Goal: Task Accomplishment & Management: Manage account settings

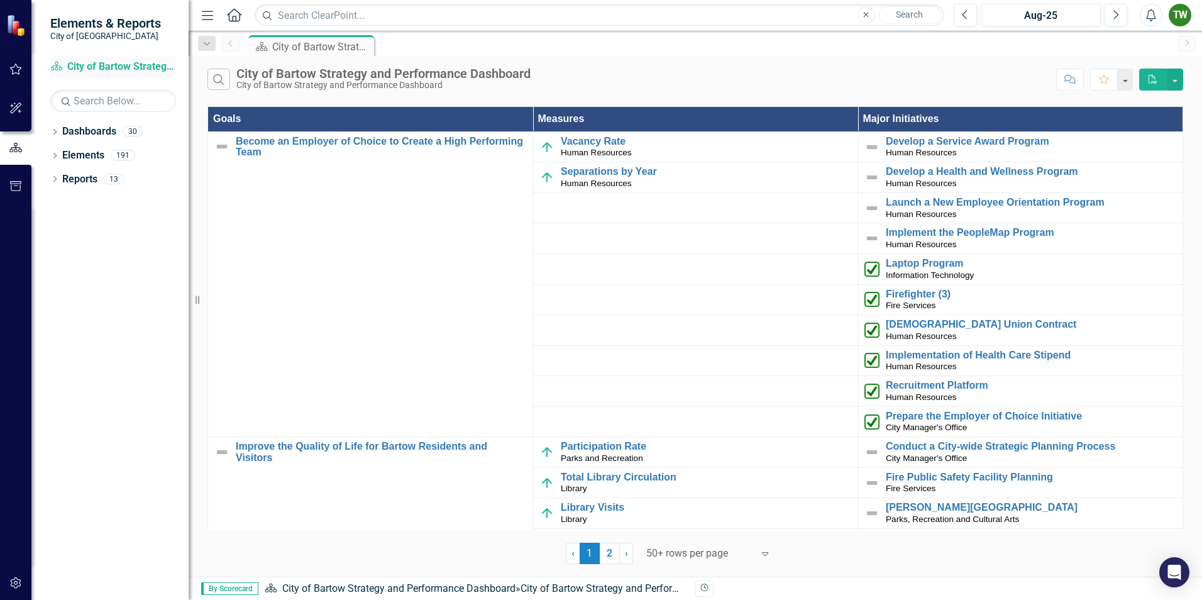
click at [97, 67] on link "Dashboard City of Bartow Strategy and Performance Dashboard" at bounding box center [113, 67] width 126 height 14
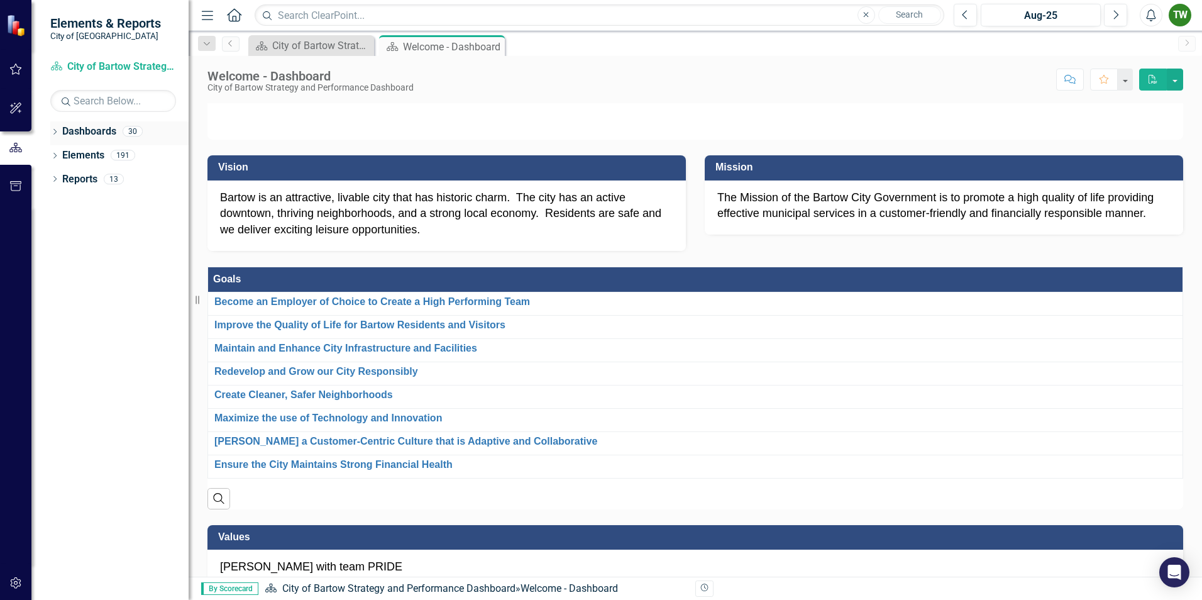
click at [56, 133] on icon "Dropdown" at bounding box center [54, 132] width 9 height 7
click at [87, 155] on link "City of Bartow Strategy and Performance Dashboard" at bounding box center [128, 155] width 119 height 14
click at [105, 153] on link "City of Bartow Strategy and Performance Dashboard" at bounding box center [128, 155] width 119 height 14
click at [129, 128] on div "30" at bounding box center [133, 131] width 20 height 11
click at [463, 45] on div "Welcome - Dashboard" at bounding box center [436, 47] width 67 height 16
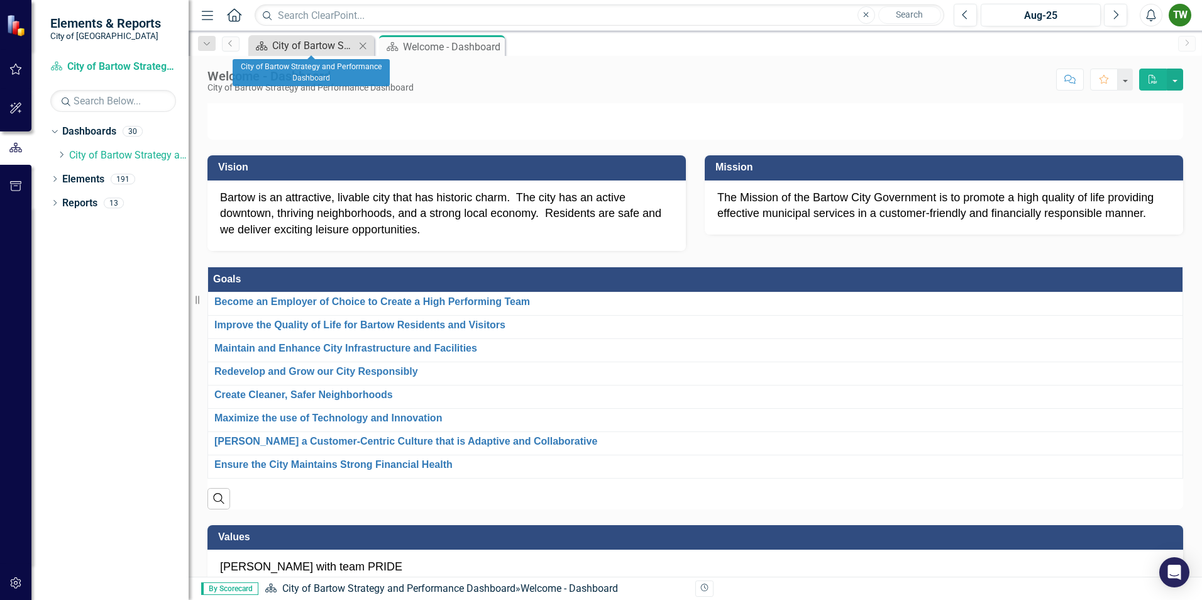
click at [314, 50] on div "City of Bartow Strategy and Performance Dashboard" at bounding box center [313, 46] width 83 height 16
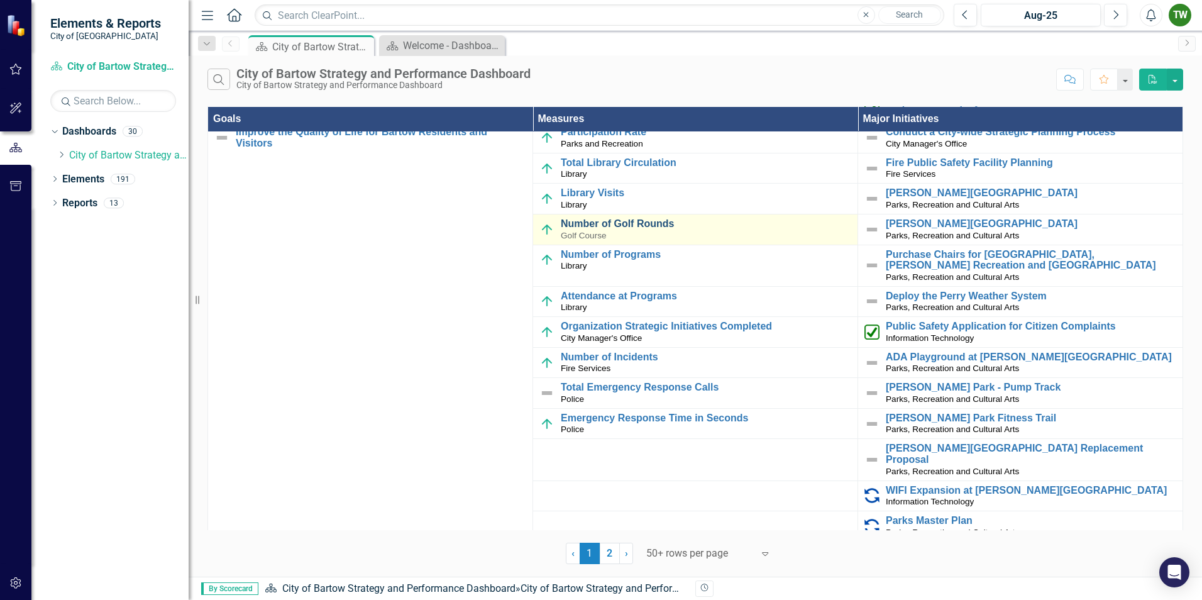
scroll to position [251, 0]
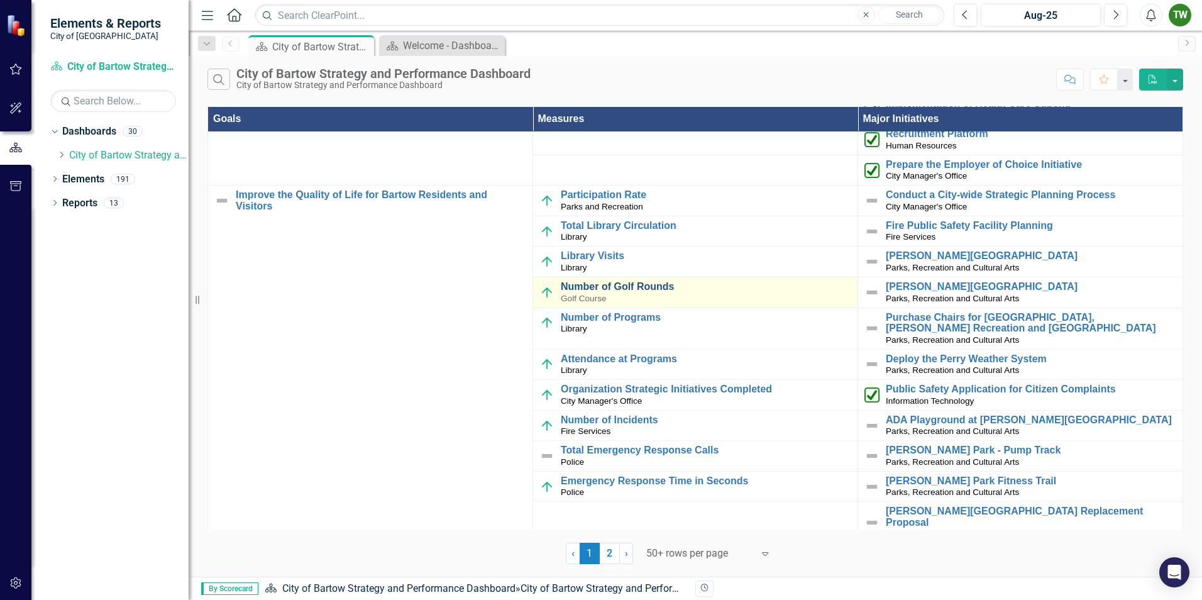
click at [583, 290] on link "Number of Golf Rounds" at bounding box center [706, 286] width 290 height 11
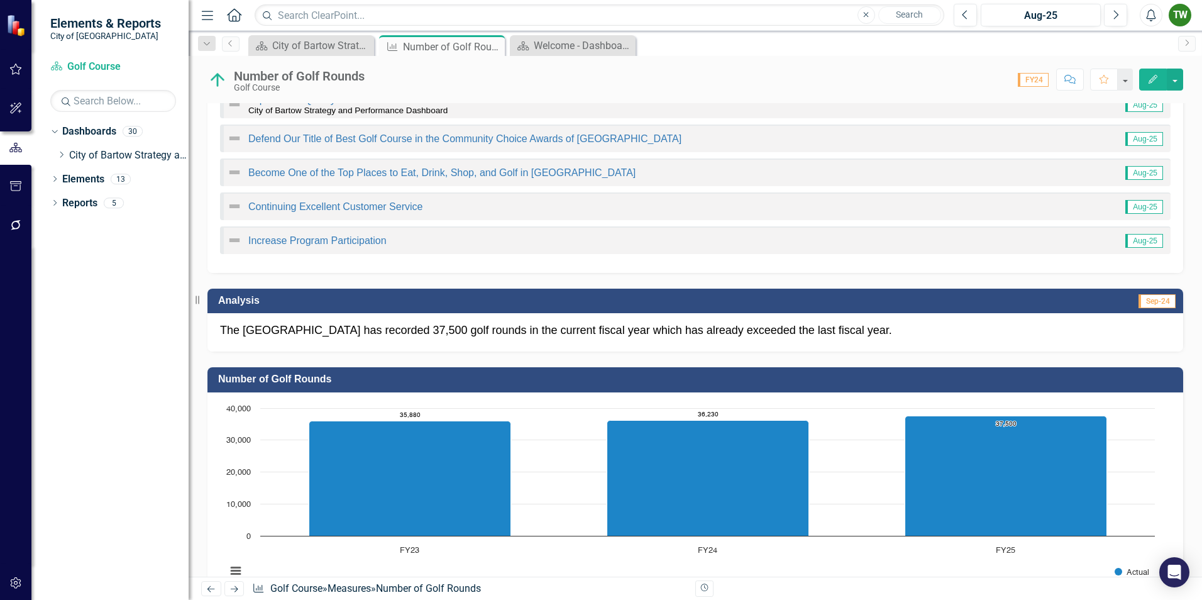
scroll to position [189, 0]
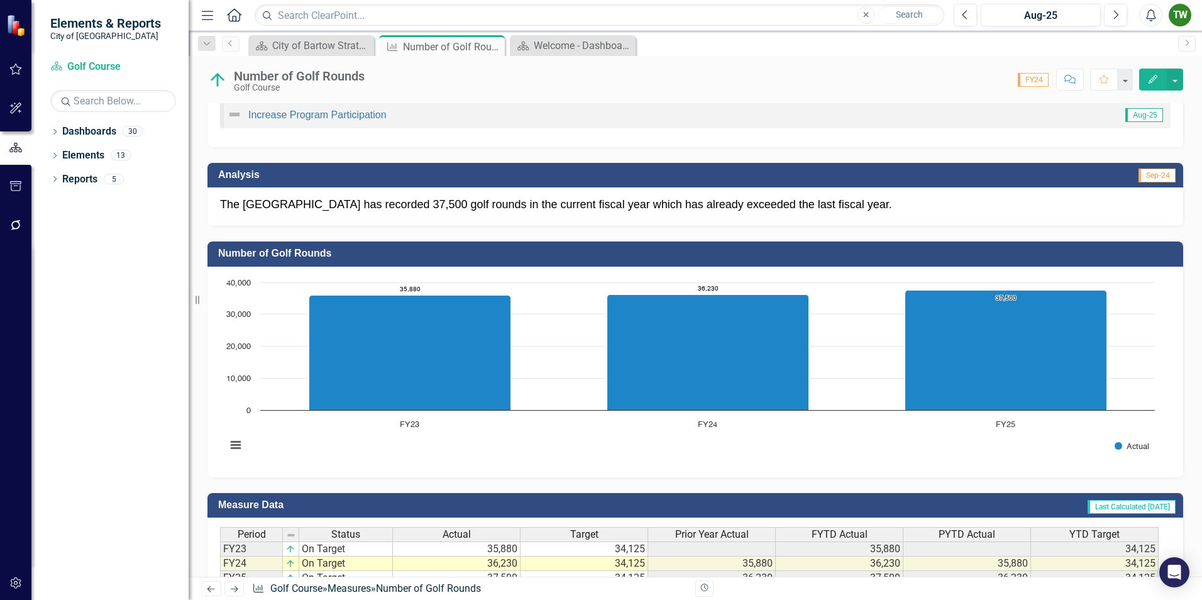
scroll to position [358, 0]
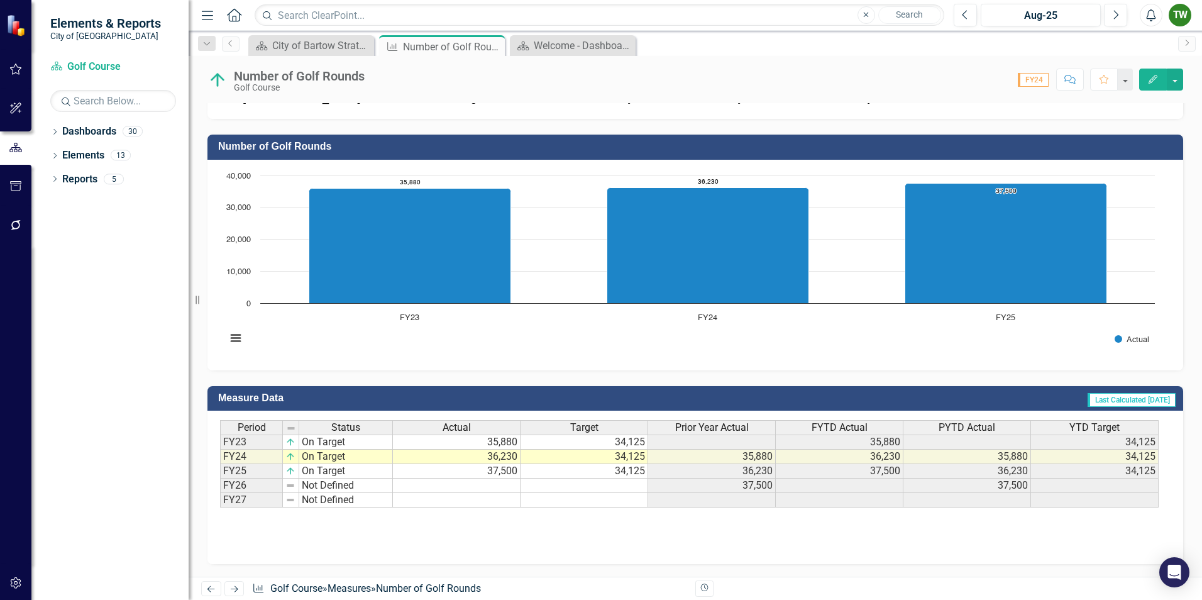
click at [509, 474] on td "37,500" at bounding box center [457, 471] width 128 height 14
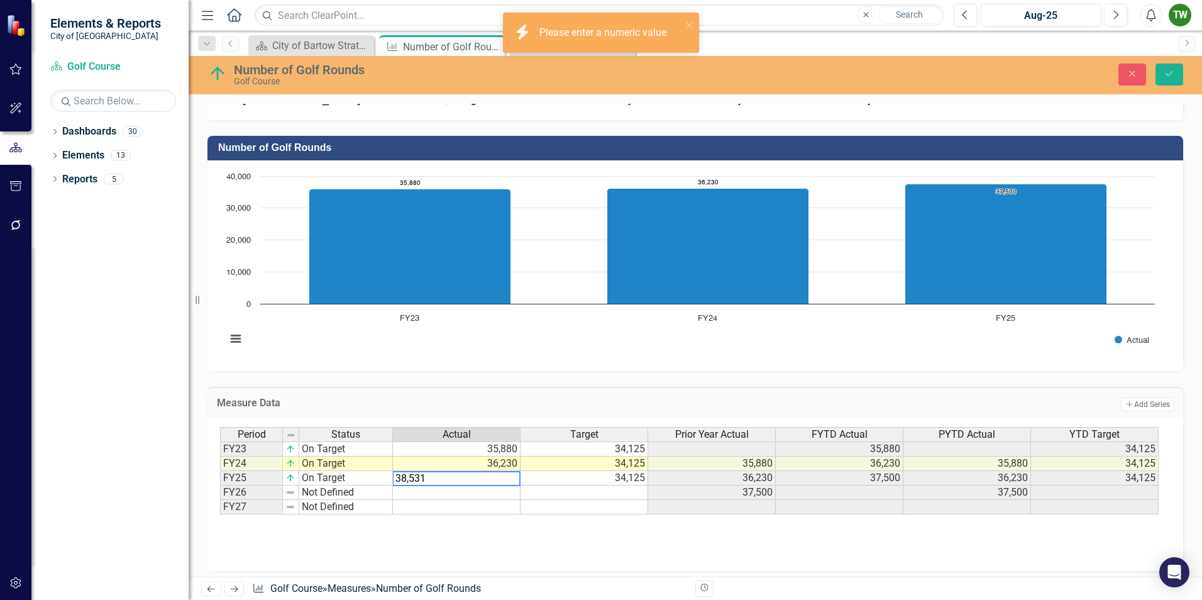
type textarea "38,531"
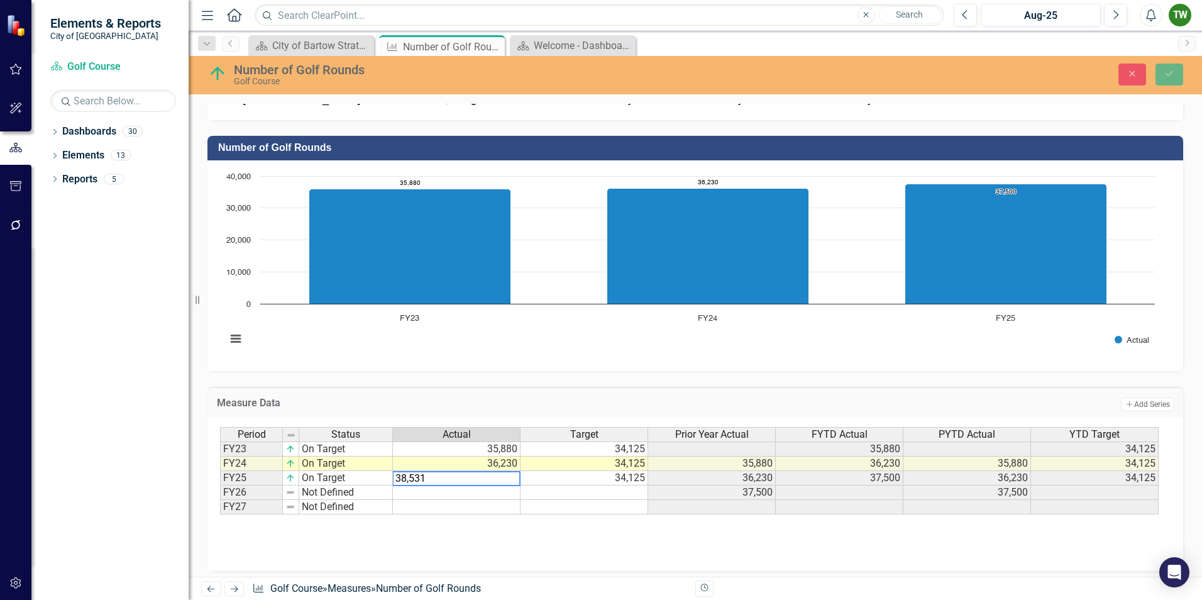
click at [569, 507] on td at bounding box center [584, 507] width 128 height 14
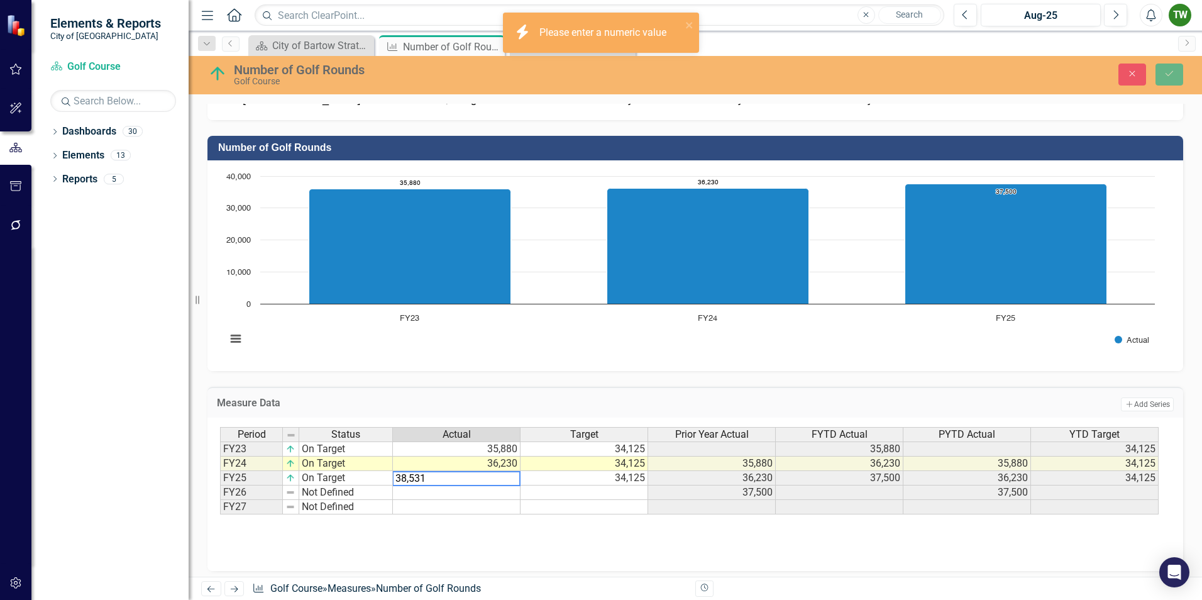
click at [474, 508] on td at bounding box center [457, 507] width 128 height 14
click at [456, 479] on textarea "38,531" at bounding box center [456, 478] width 128 height 15
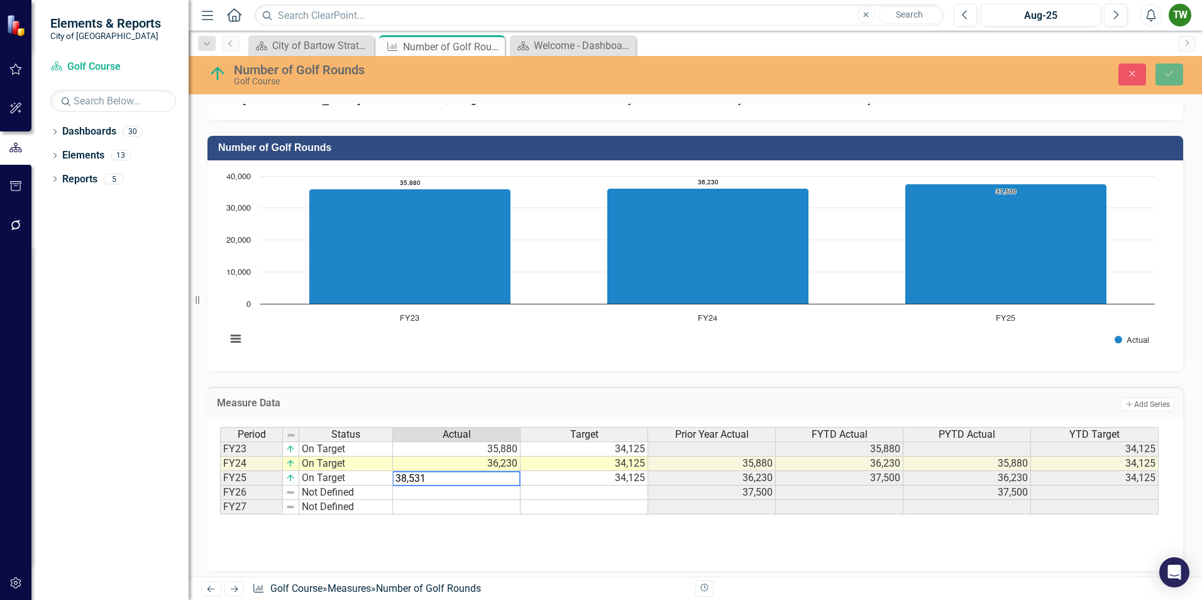
click at [291, 478] on img at bounding box center [290, 478] width 10 height 10
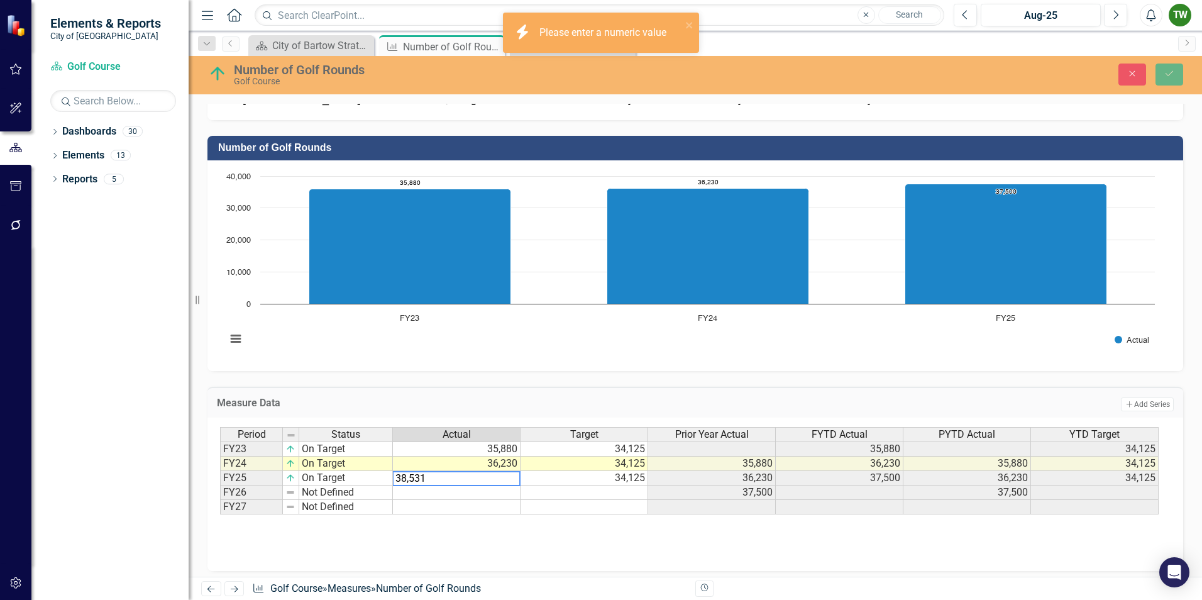
click at [291, 478] on img at bounding box center [290, 478] width 10 height 10
click at [434, 476] on textarea "38,531" at bounding box center [456, 478] width 128 height 15
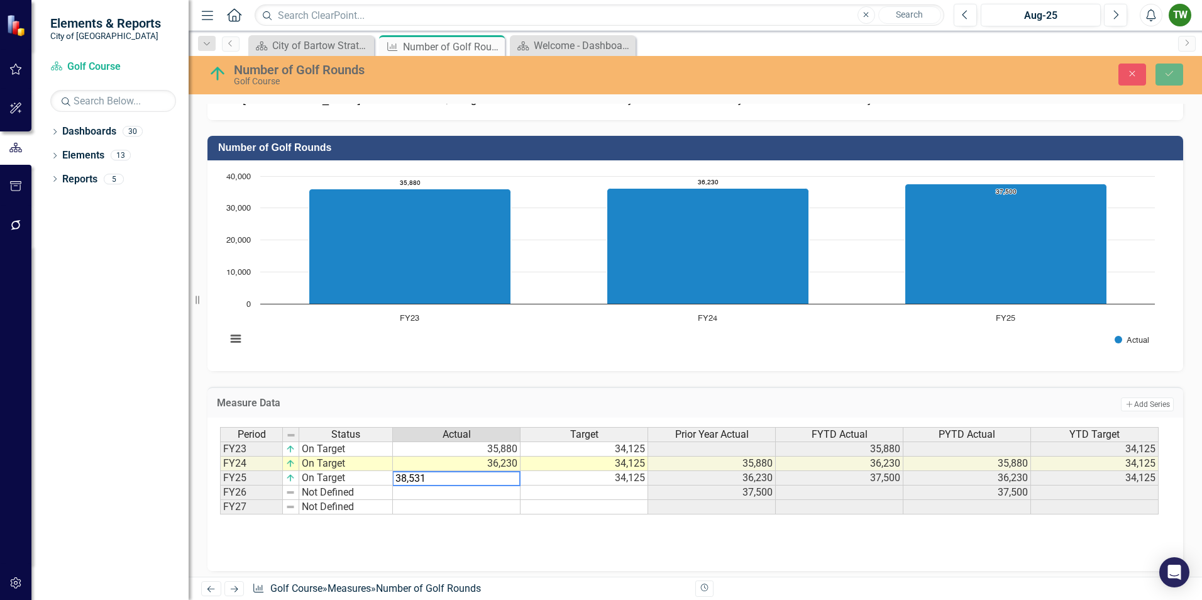
scroll to position [364, 0]
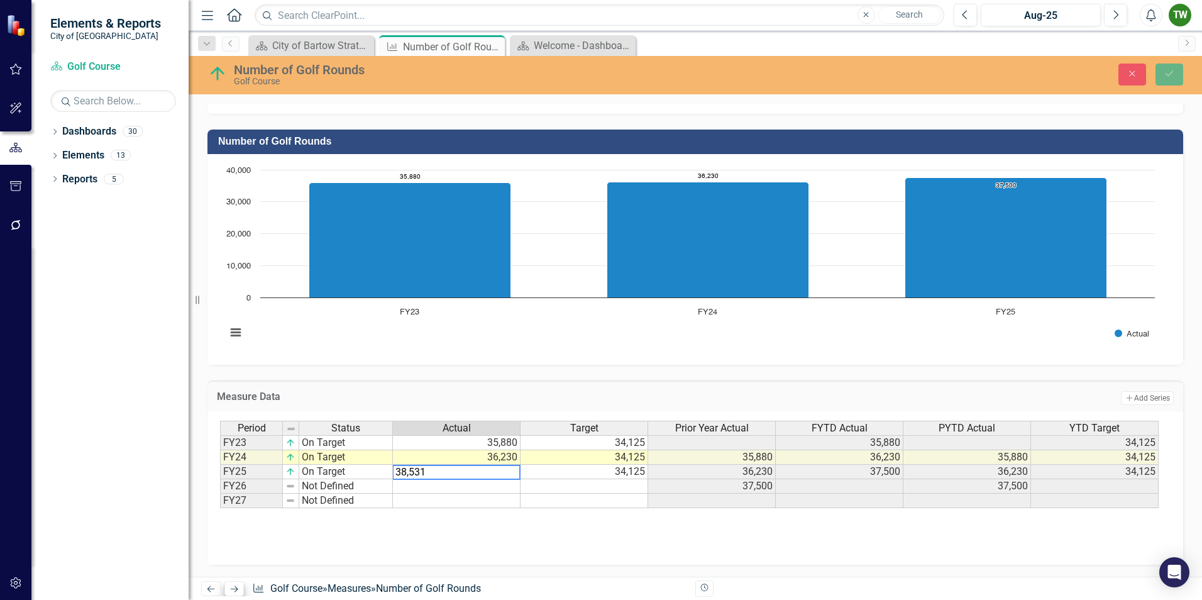
click at [235, 591] on icon "Next" at bounding box center [234, 588] width 11 height 8
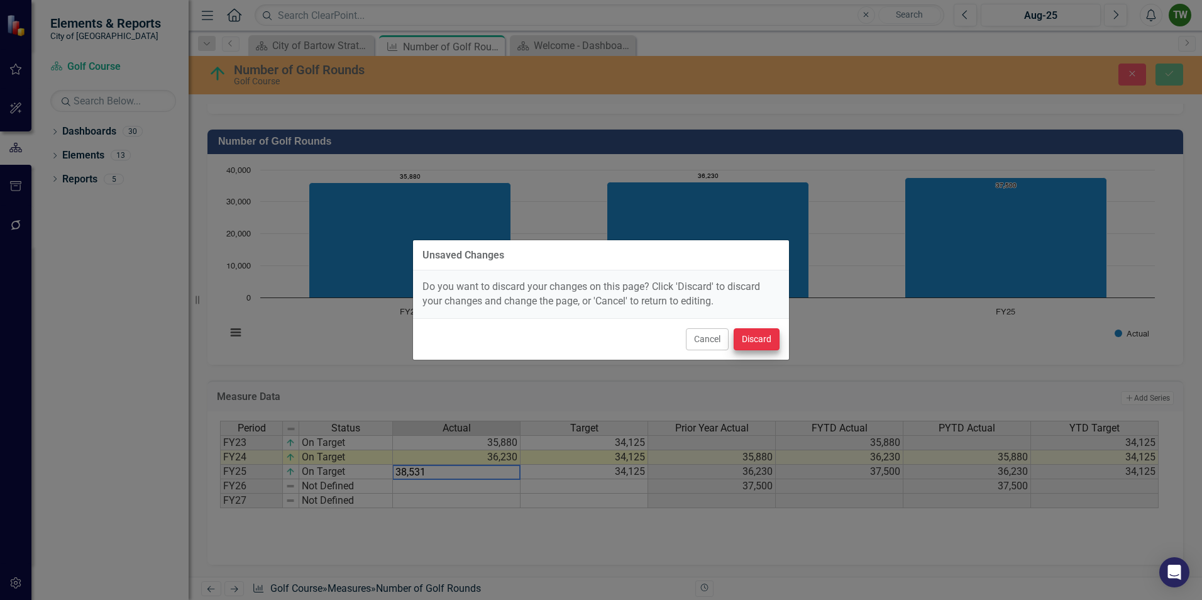
click at [760, 334] on button "Discard" at bounding box center [756, 339] width 46 height 22
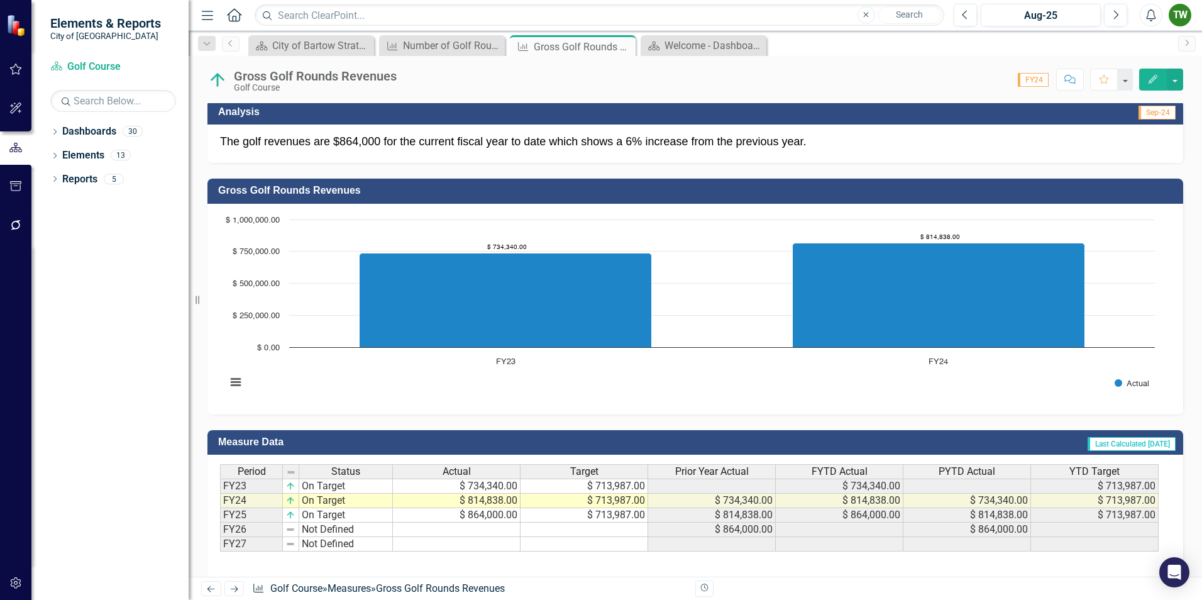
scroll to position [358, 0]
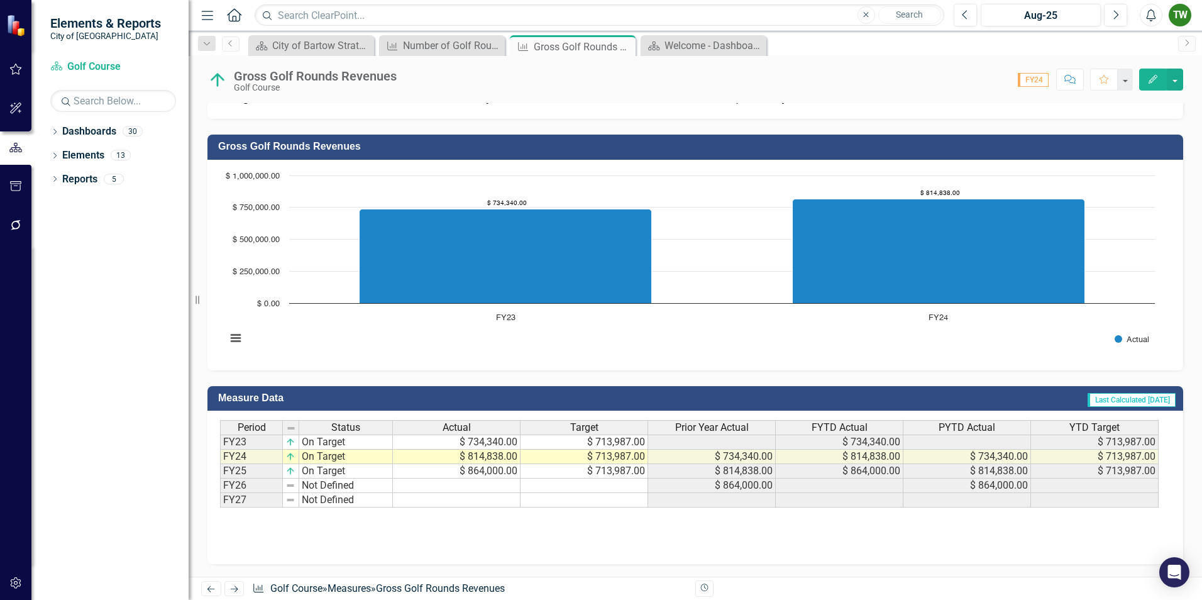
click at [259, 586] on icon "Measure" at bounding box center [258, 588] width 13 height 10
click at [309, 589] on link "Golf Course" at bounding box center [296, 588] width 52 height 12
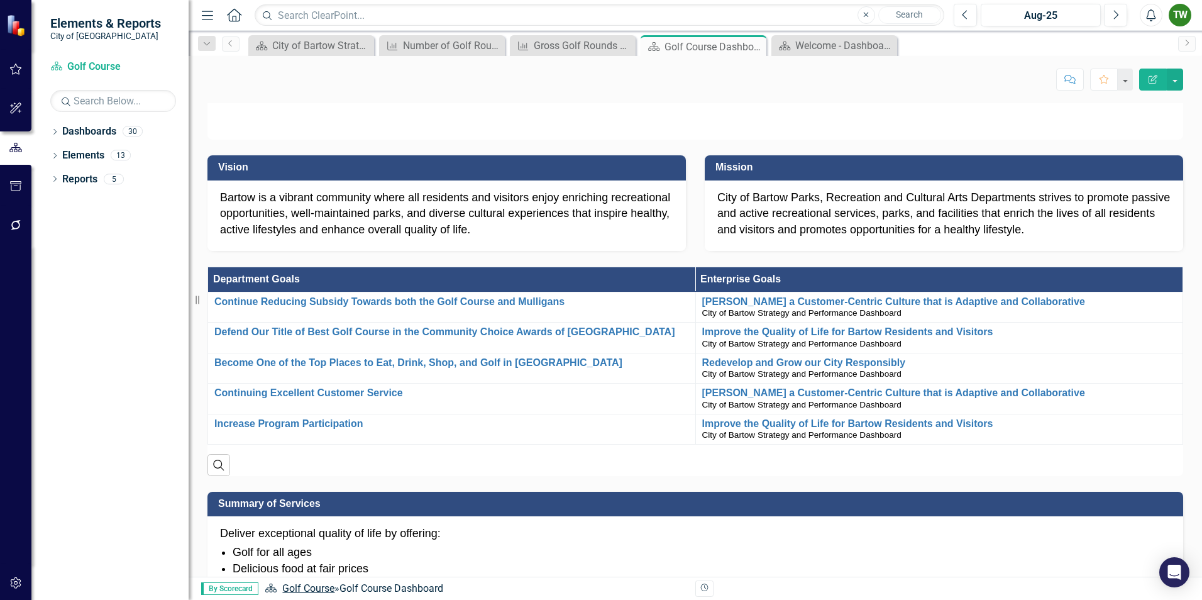
click at [310, 589] on link "Golf Course" at bounding box center [308, 588] width 52 height 12
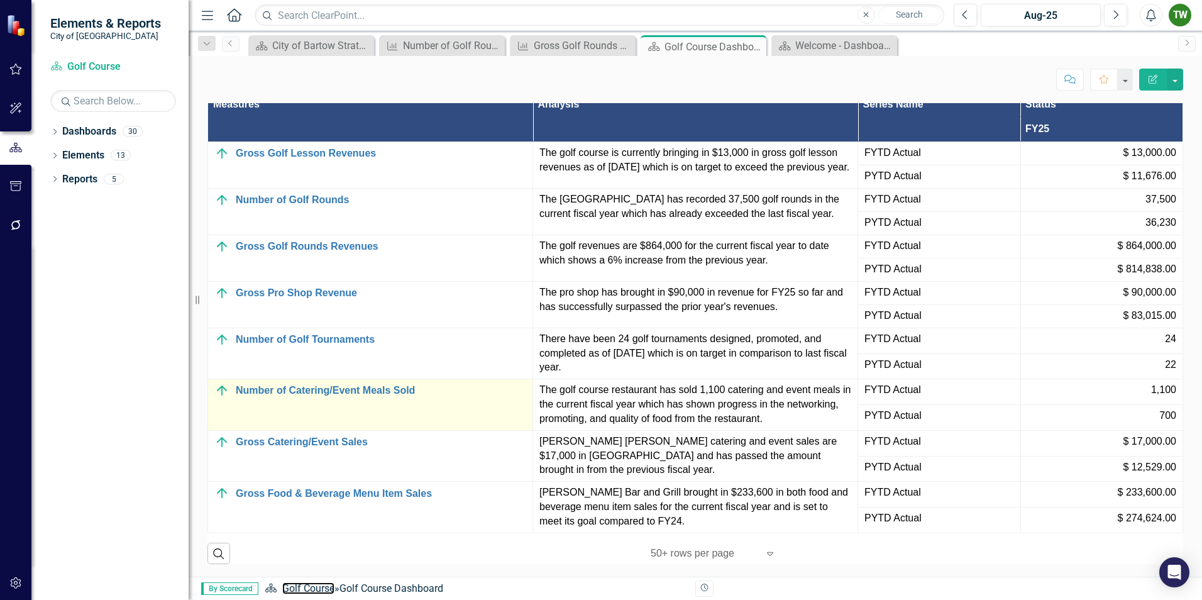
scroll to position [1338, 0]
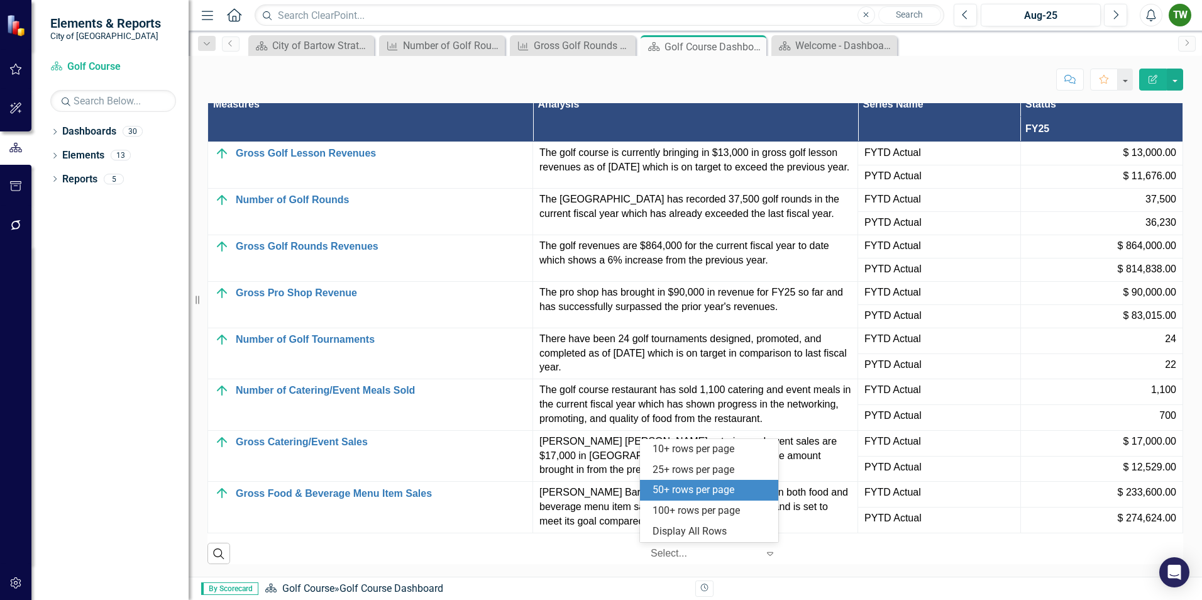
click at [767, 554] on icon at bounding box center [770, 554] width 6 height 4
click at [827, 551] on div "Search ‹ Previous 1 (current) › Next 5 results available. Use Up and Down to ch…" at bounding box center [694, 548] width 975 height 31
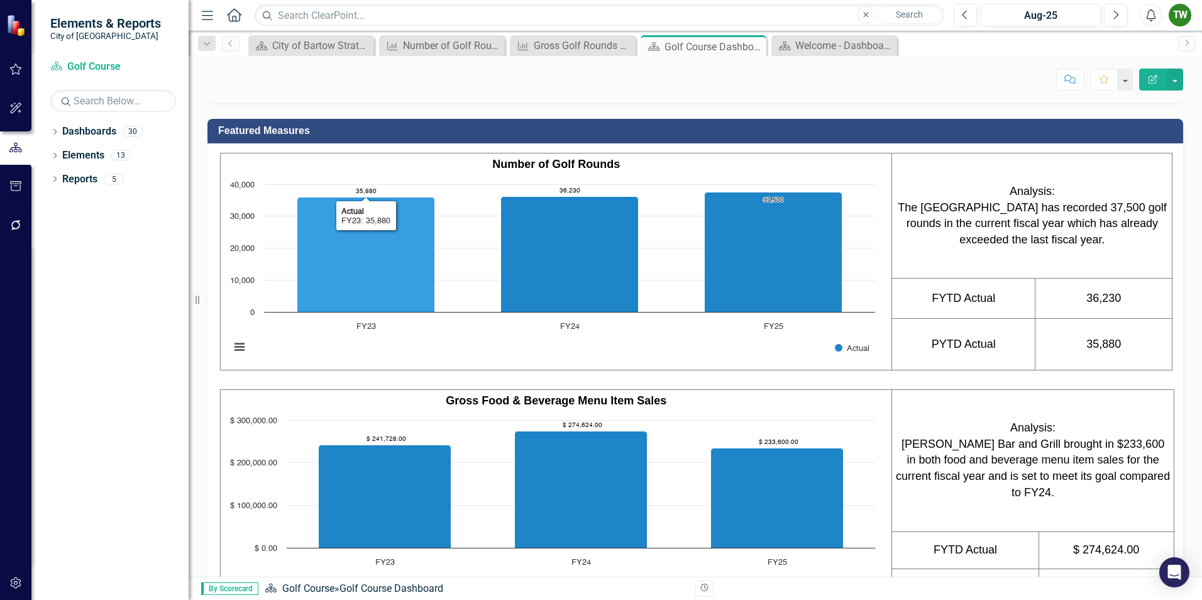
scroll to position [647, 0]
